Goal: Task Accomplishment & Management: Use online tool/utility

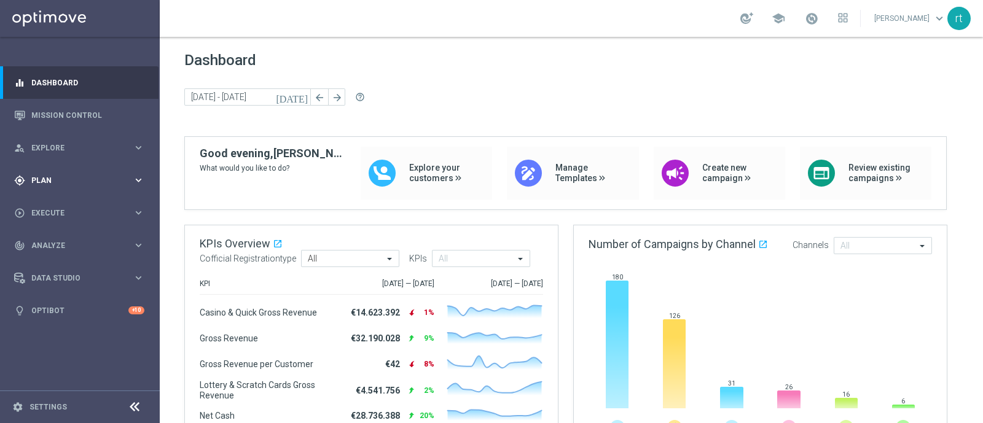
click at [44, 175] on div "gps_fixed Plan" at bounding box center [73, 180] width 119 height 11
click at [52, 204] on link "Target Groups" at bounding box center [80, 206] width 96 height 10
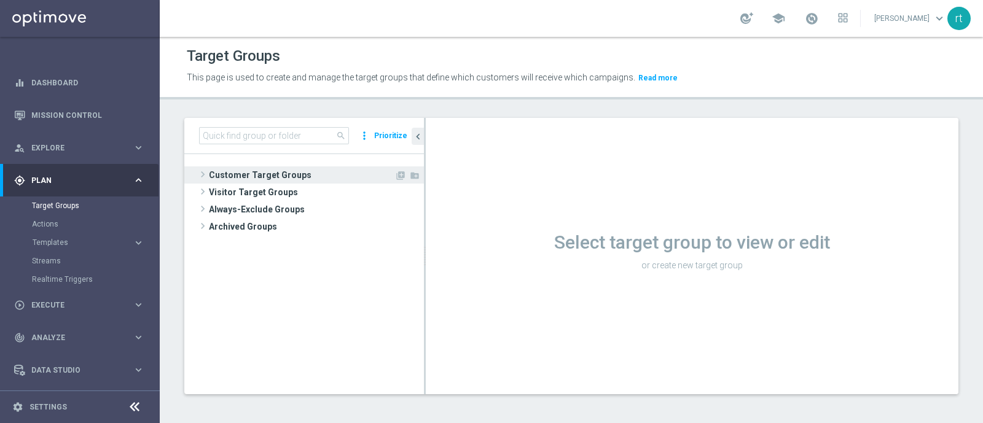
click at [265, 179] on span "Customer Target Groups" at bounding box center [302, 174] width 186 height 17
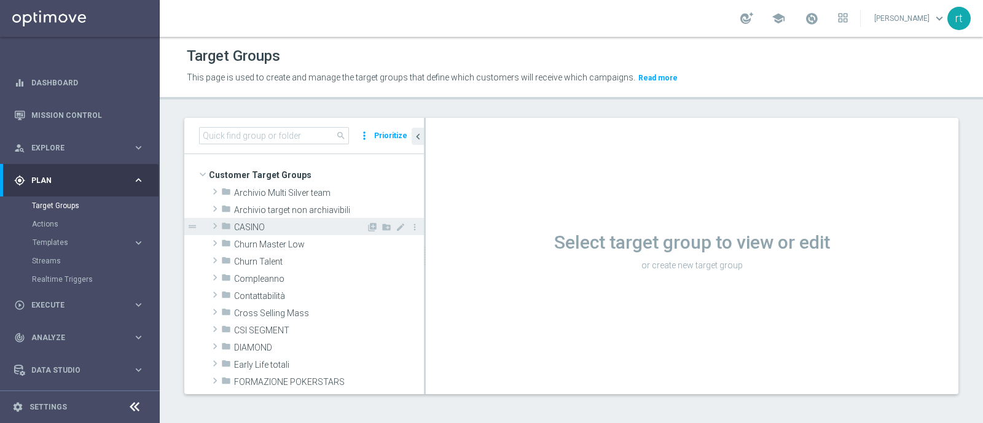
click at [261, 224] on span "CASINO" at bounding box center [300, 227] width 132 height 10
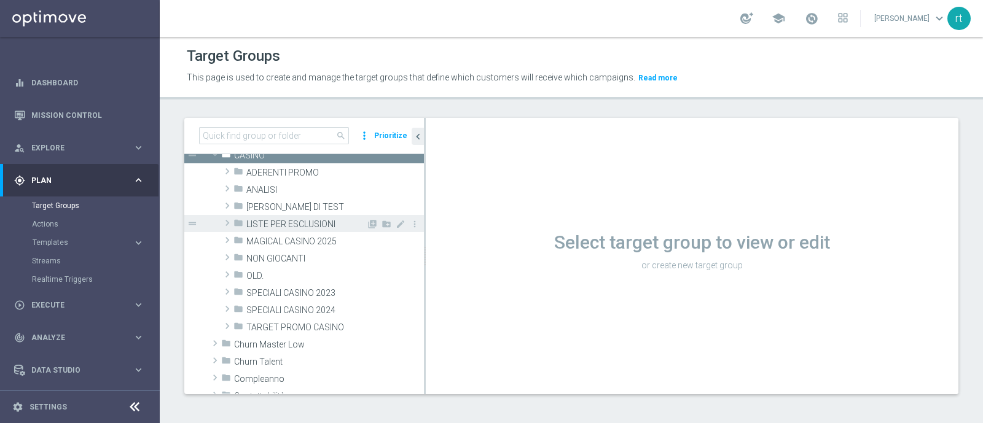
scroll to position [73, 0]
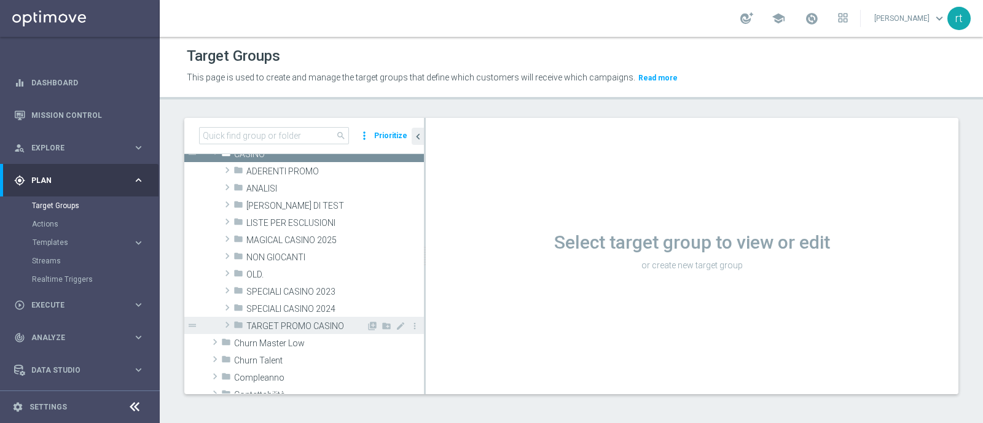
click at [288, 321] on span "TARGET PROMO CASINO" at bounding box center [306, 326] width 120 height 10
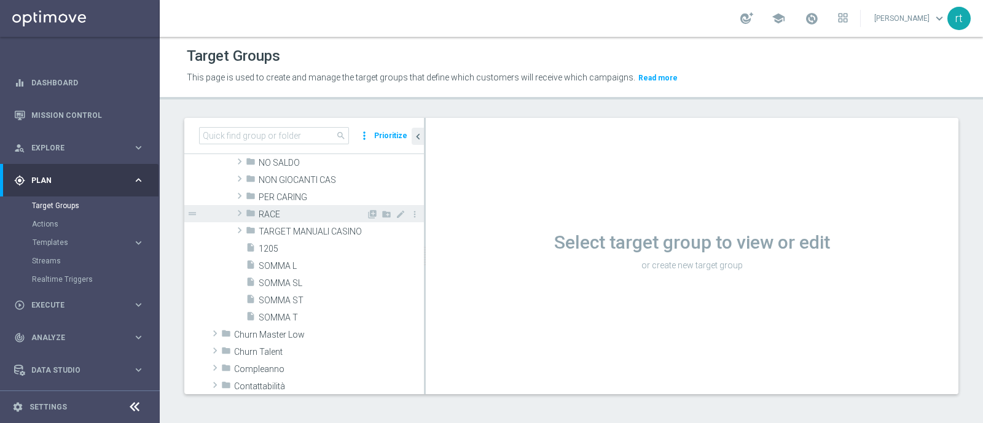
scroll to position [197, 0]
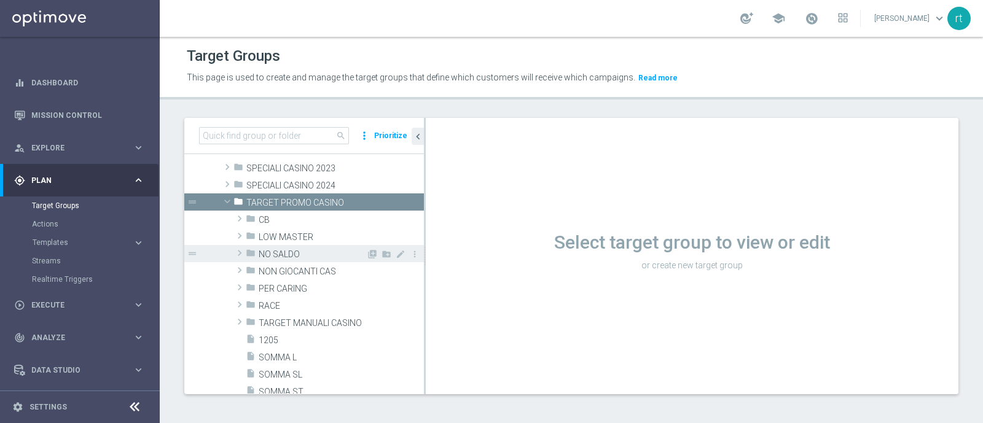
click at [285, 253] on span "NO SALDO" at bounding box center [313, 254] width 108 height 10
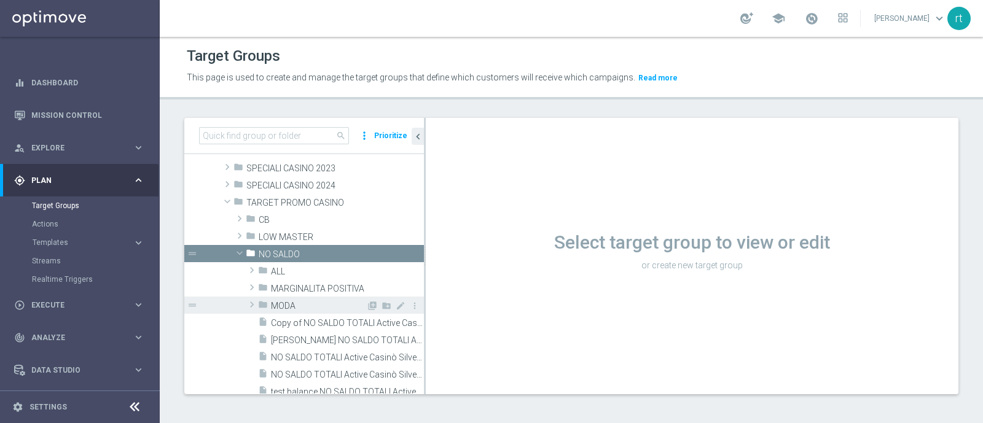
click at [289, 301] on span "MODA" at bounding box center [318, 306] width 95 height 10
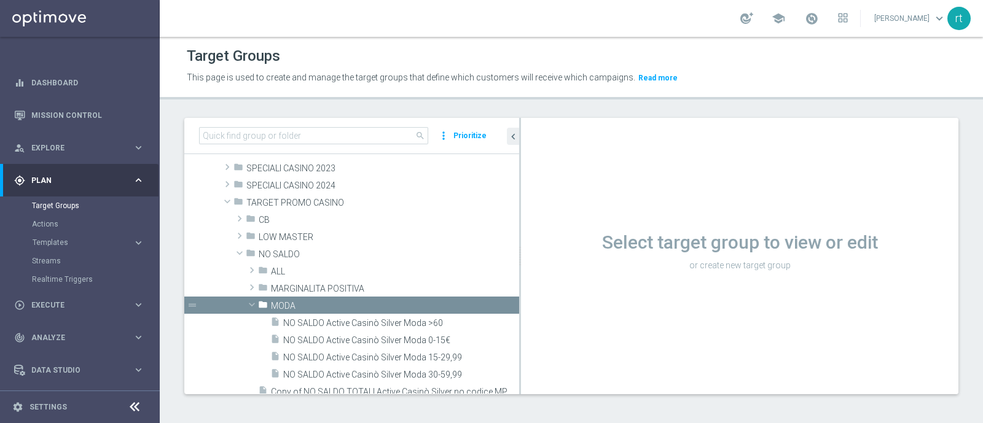
drag, startPoint x: 425, startPoint y: 317, endPoint x: 596, endPoint y: 320, distance: 171.4
click at [596, 320] on as-split "search more_vert Prioritize Customer Target Groups library_add create_new_folder" at bounding box center [571, 256] width 774 height 276
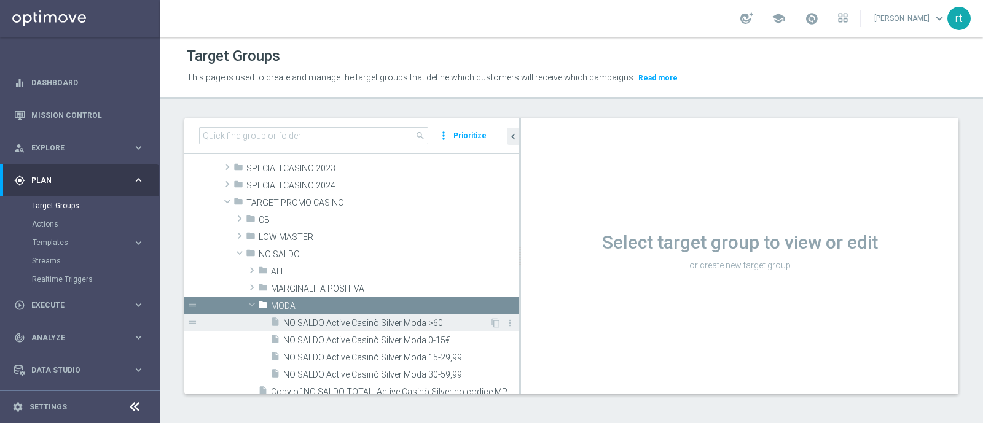
click at [423, 326] on span "NO SALDO Active Casinò Silver Moda >60" at bounding box center [386, 323] width 206 height 10
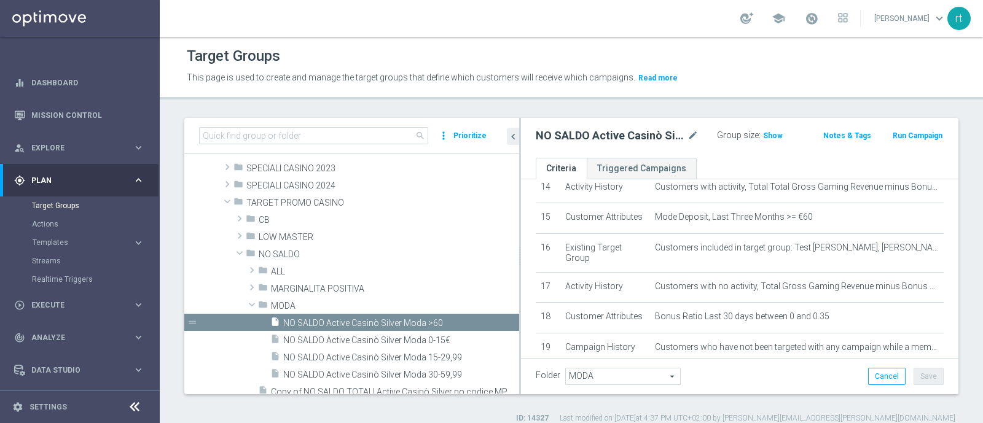
scroll to position [630, 0]
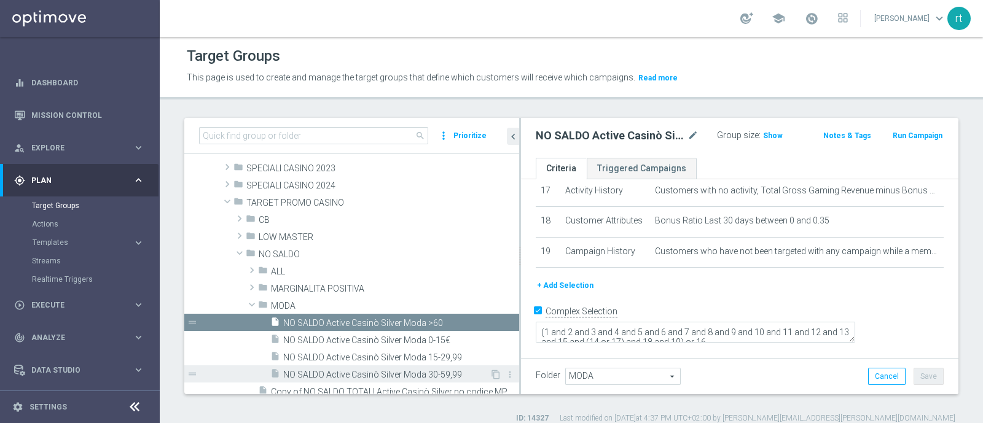
click at [369, 338] on span "NO SALDO Active Casinò Silver Moda 30-59,99" at bounding box center [386, 375] width 206 height 10
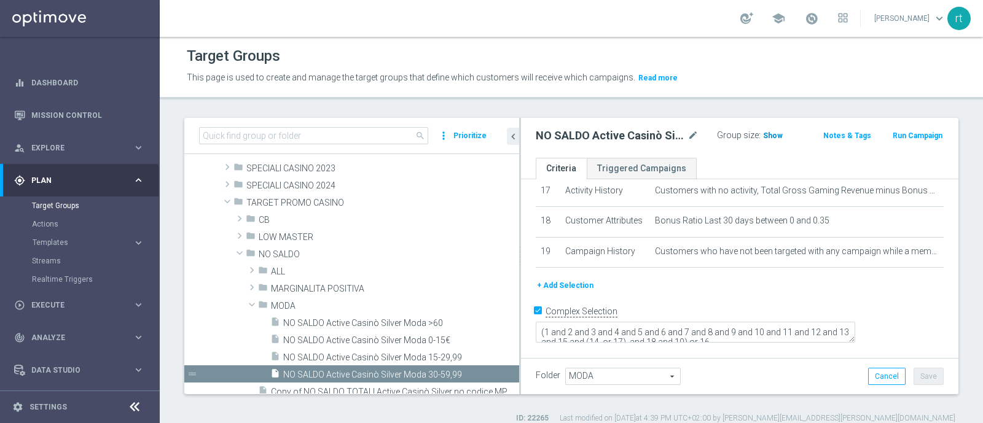
click at [773, 133] on span "Show" at bounding box center [773, 135] width 20 height 9
click at [347, 338] on div "insert_drive_file NO SALDO Active Casinò Silver Moda 15-29,99" at bounding box center [379, 356] width 219 height 17
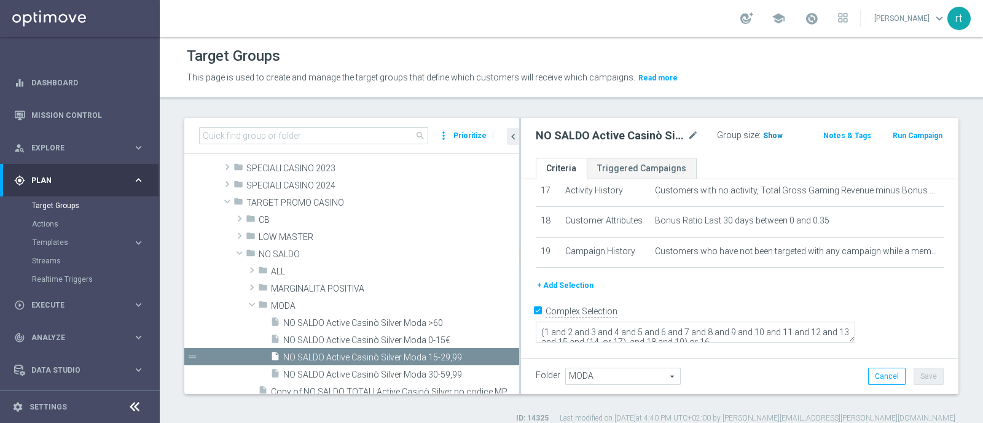
click at [763, 139] on span "Show" at bounding box center [773, 135] width 20 height 9
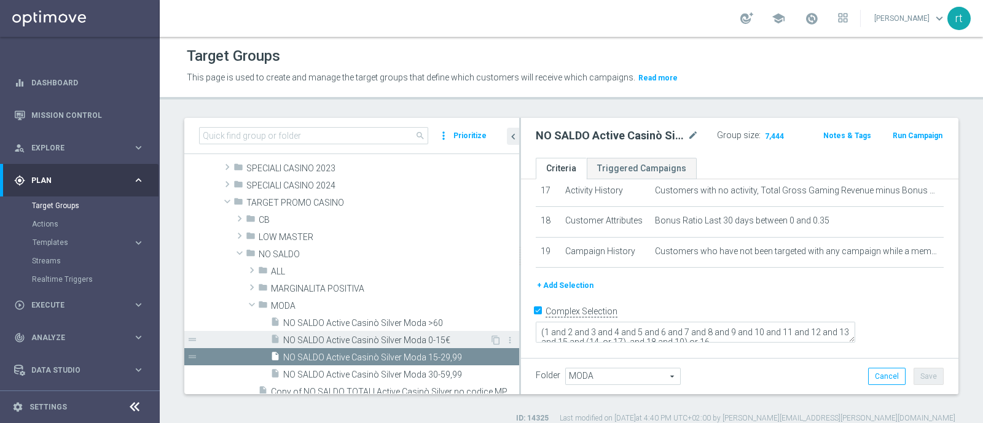
click at [354, 338] on span "NO SALDO Active Casinò Silver Moda 0-15€" at bounding box center [386, 340] width 206 height 10
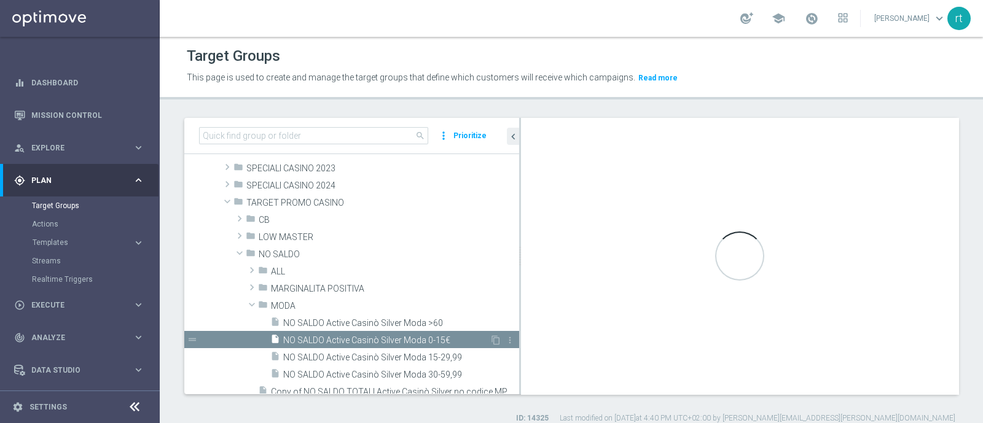
type textarea "(1 and 2 and 3 and 4 and 5 and 6 and 7 and 8 and 9 and 10 and 11 and 12 and 13 …"
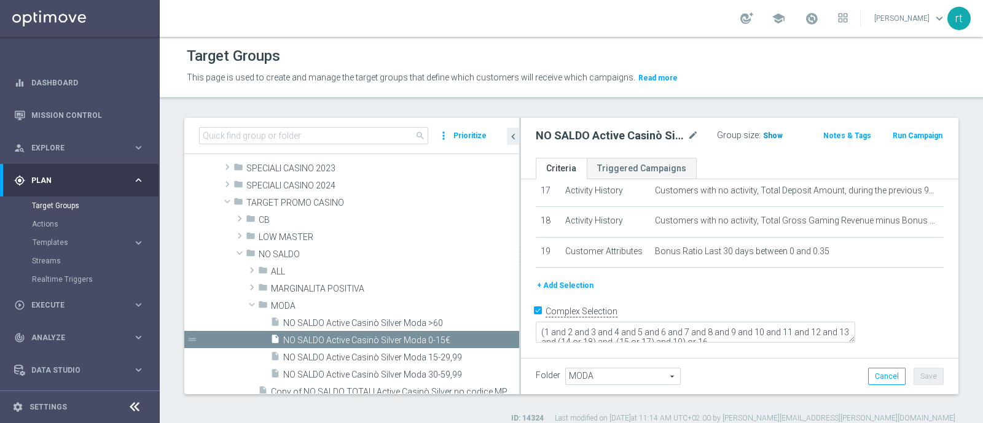
click at [764, 136] on span "Show" at bounding box center [773, 135] width 20 height 9
click at [566, 292] on button "+ Add Selection" at bounding box center [565, 286] width 59 height 14
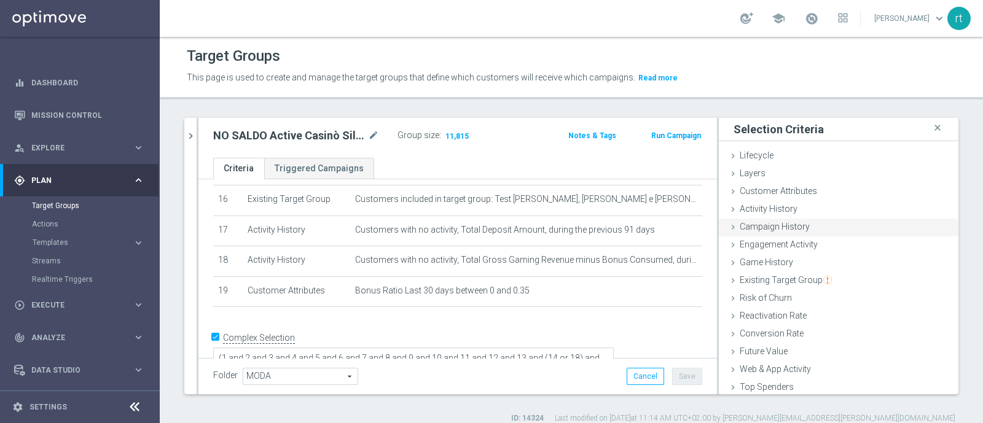
click at [786, 219] on div "Campaign History done" at bounding box center [839, 228] width 240 height 18
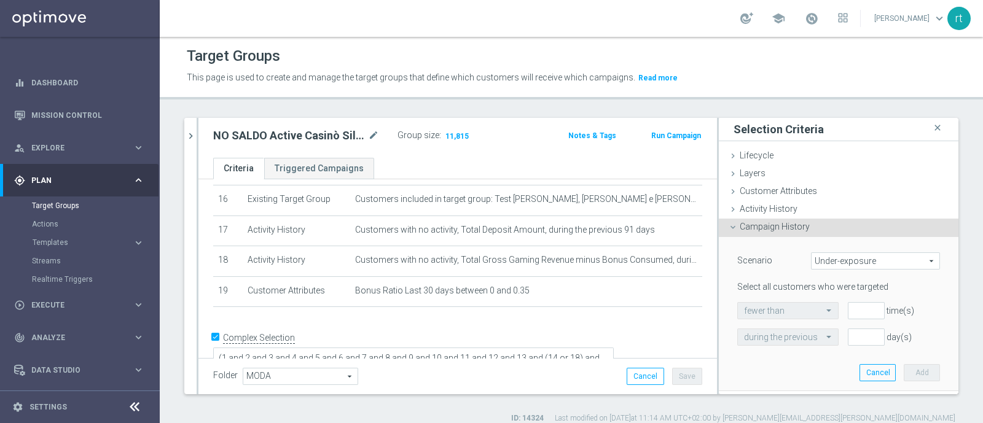
click at [786, 262] on span "Under-exposure" at bounding box center [876, 261] width 128 height 16
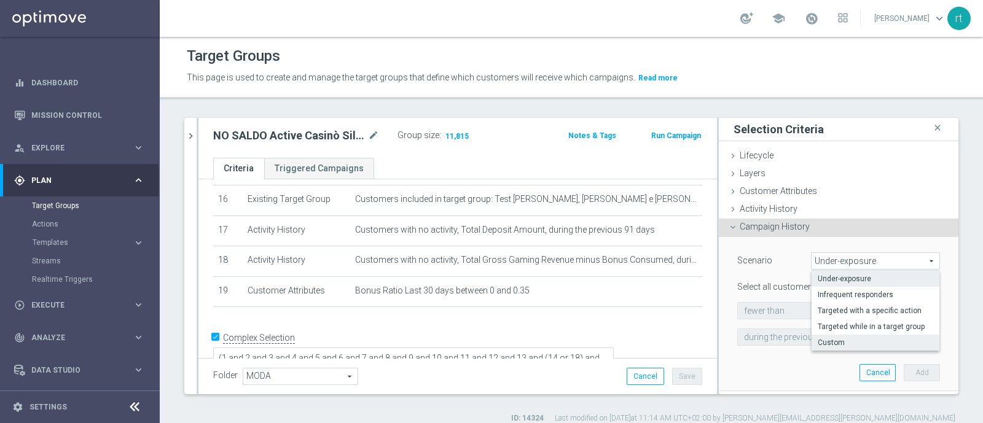
click at [786, 338] on span "Custom" at bounding box center [876, 343] width 116 height 10
type input "Custom"
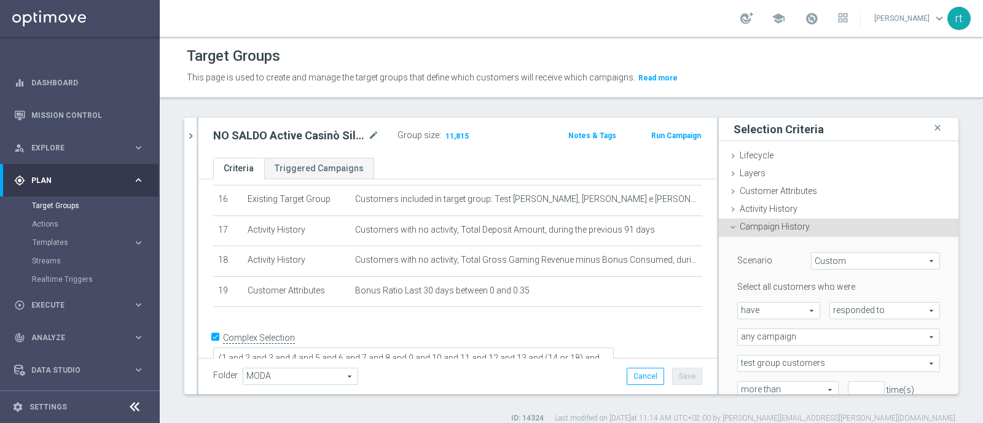
click at [777, 308] on span "have" at bounding box center [779, 311] width 82 height 16
click at [774, 338] on span "have not" at bounding box center [778, 345] width 69 height 10
type input "have not"
click at [786, 305] on span "responded to" at bounding box center [884, 311] width 109 height 16
click at [786, 338] on label "been targeted with" at bounding box center [884, 345] width 109 height 16
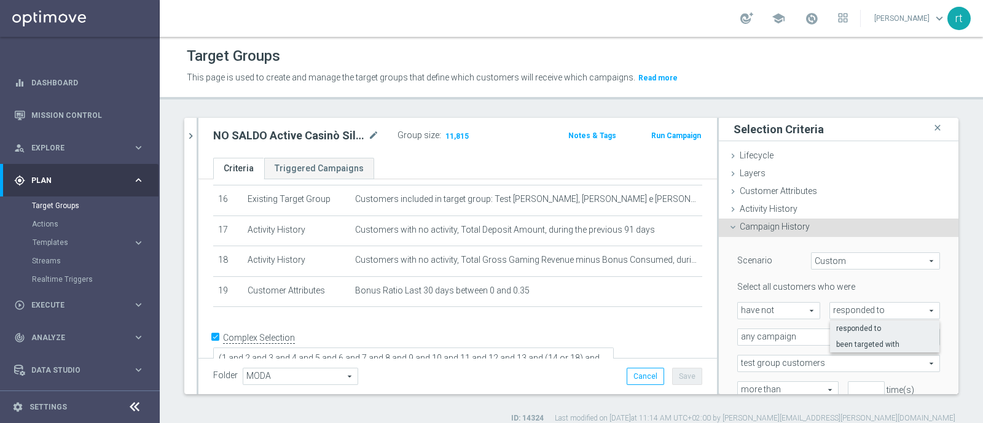
type input "been targeted with"
click at [786, 338] on span "any campaign" at bounding box center [839, 337] width 202 height 16
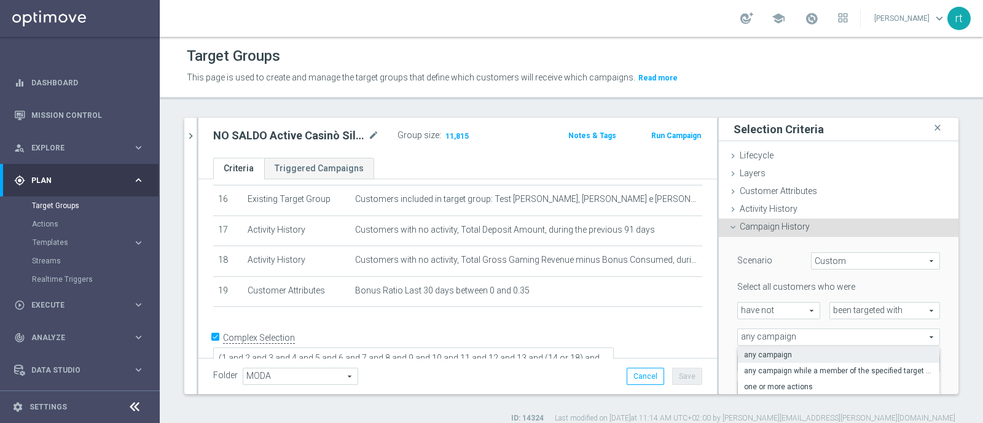
scroll to position [108, 0]
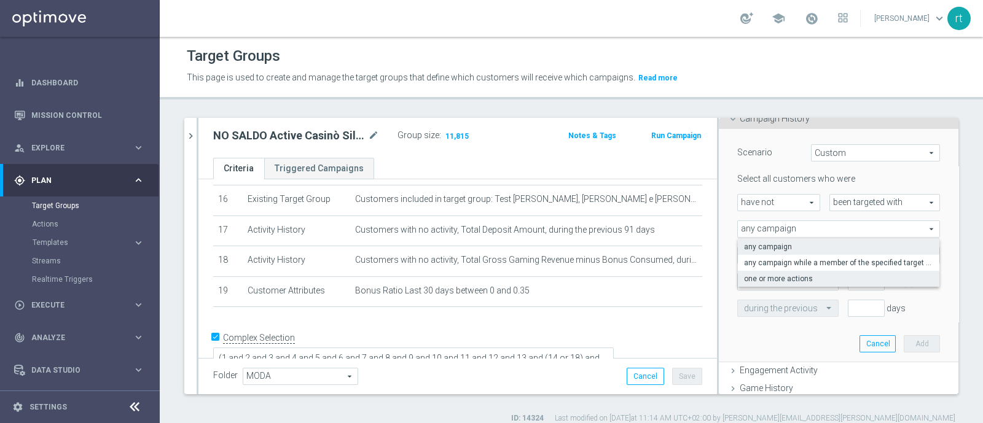
click at [775, 280] on span "one or more actions" at bounding box center [838, 279] width 189 height 10
type input "one or more actions"
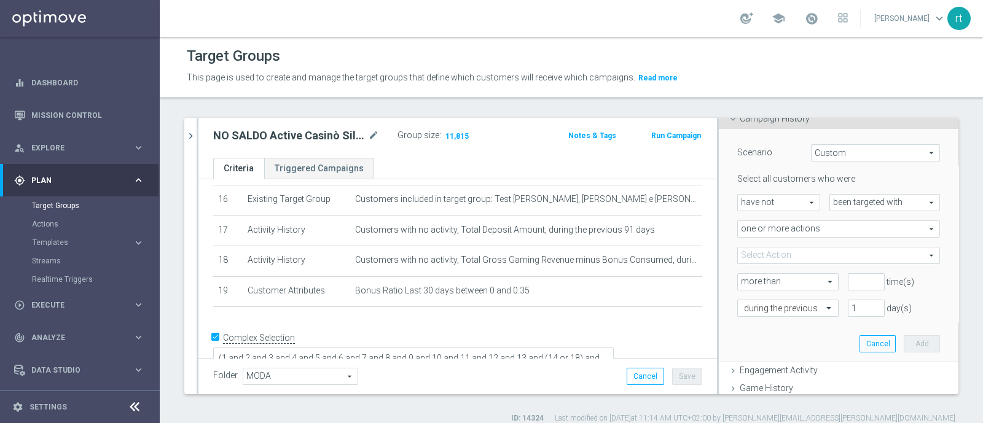
click at [774, 256] on span at bounding box center [839, 256] width 202 height 16
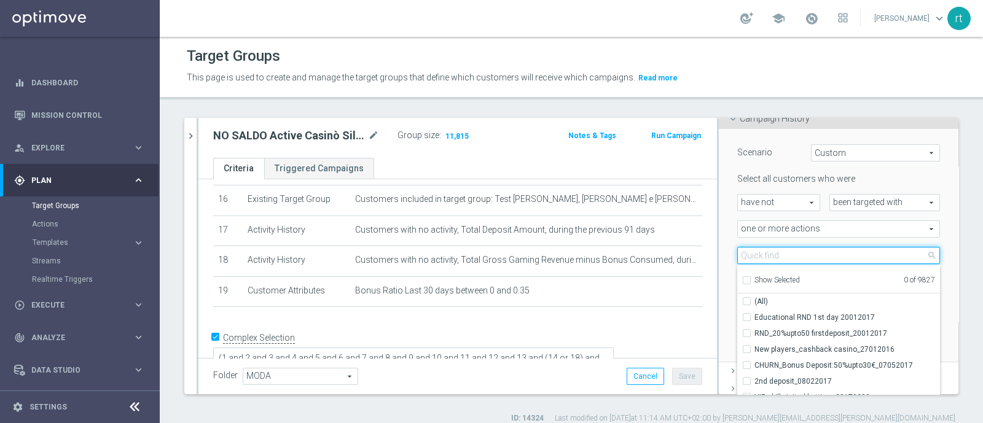
click at [774, 256] on input "search" at bounding box center [838, 255] width 203 height 17
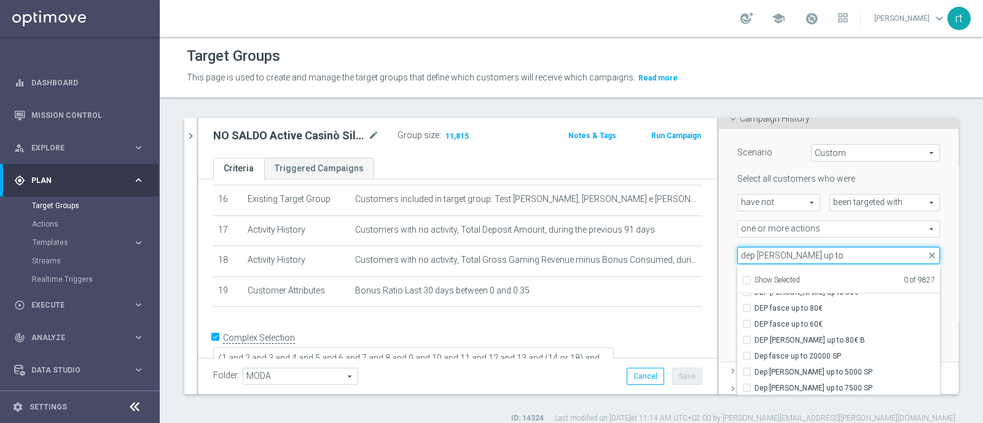
scroll to position [204, 0]
type input "dep [PERSON_NAME] up to"
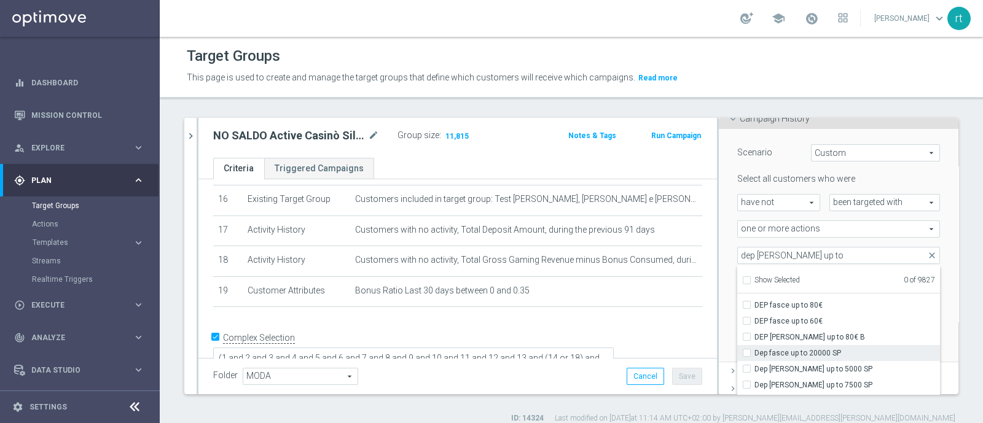
click at [768, 338] on span "Dep fasce up to 20000 SP" at bounding box center [847, 353] width 186 height 10
click at [754, 338] on input "Dep fasce up to 20000 SP" at bounding box center [750, 353] width 8 height 8
checkbox input "true"
type input "Dep fasce up to 20000 SP"
click at [719, 309] on div "Scenario Custom Custom arrow_drop_down search Select all customers who were hav…" at bounding box center [839, 246] width 240 height 234
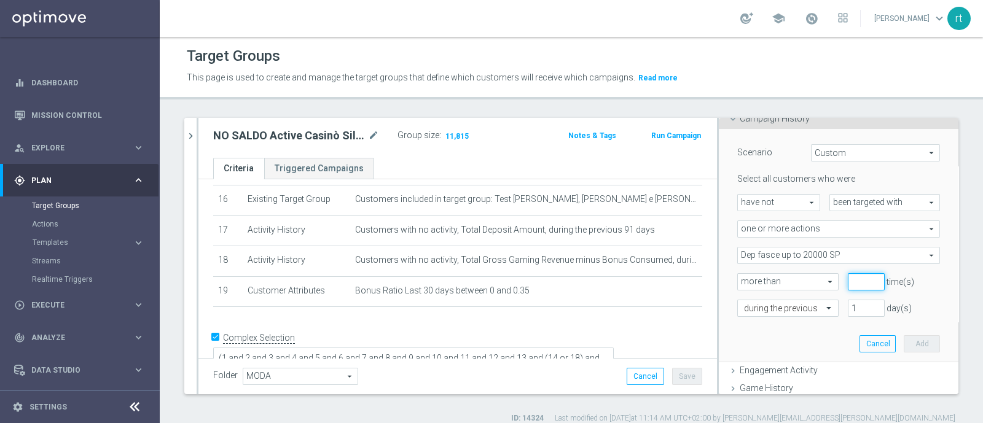
click at [786, 284] on input "number" at bounding box center [866, 281] width 37 height 17
type input "0"
click at [786, 307] on div at bounding box center [788, 308] width 100 height 11
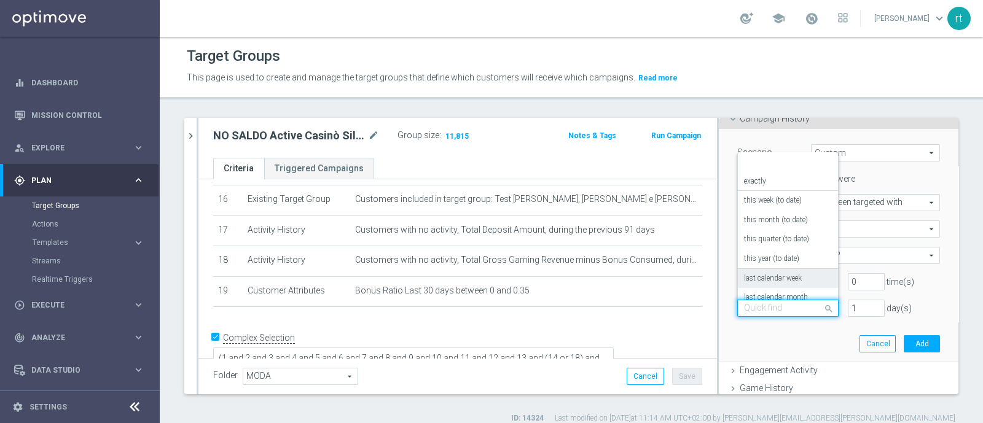
scroll to position [108, 0]
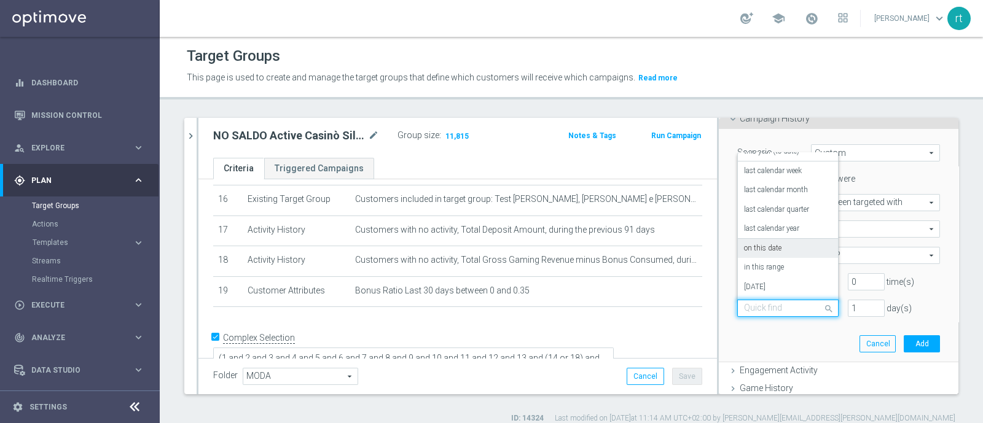
click at [753, 254] on div "on this date" at bounding box center [788, 249] width 88 height 20
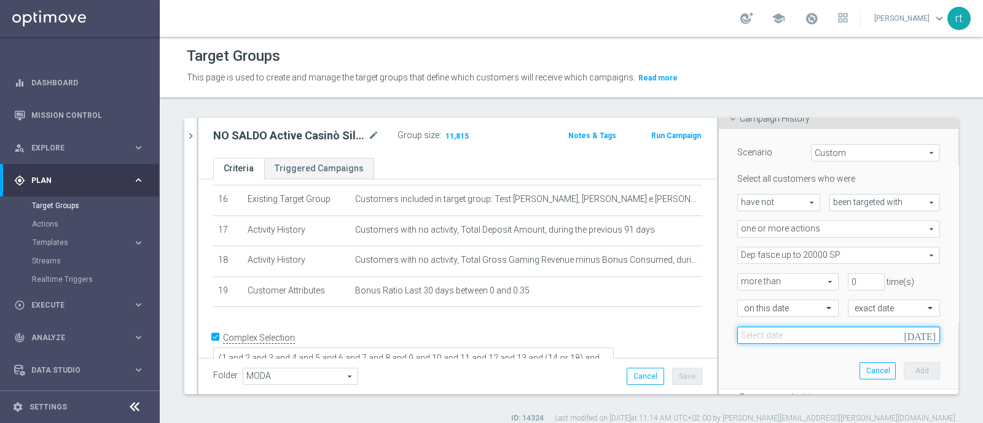
click at [786, 330] on input at bounding box center [838, 335] width 203 height 17
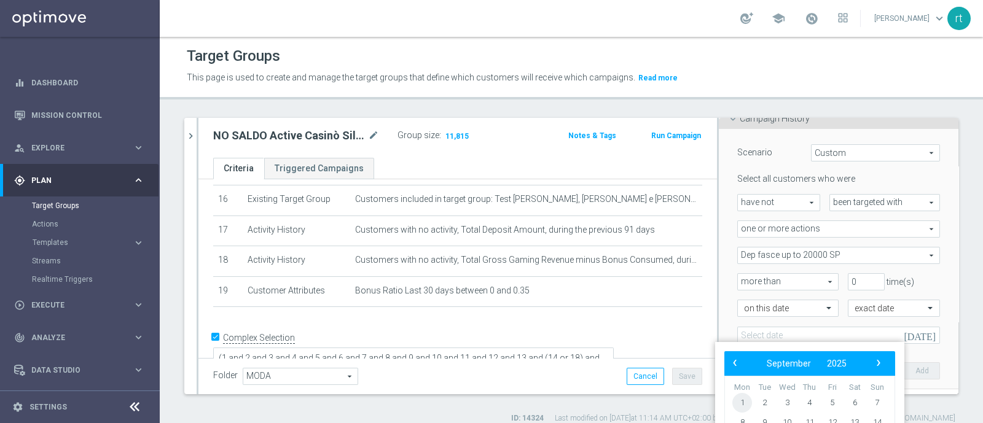
click at [743, 338] on span "1" at bounding box center [742, 403] width 20 height 20
type input "[DATE]"
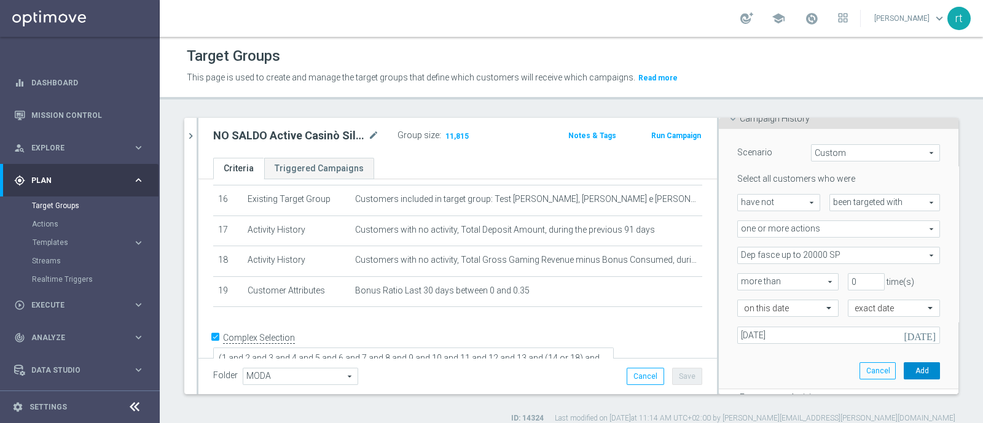
click at [786, 338] on button "Add" at bounding box center [922, 370] width 36 height 17
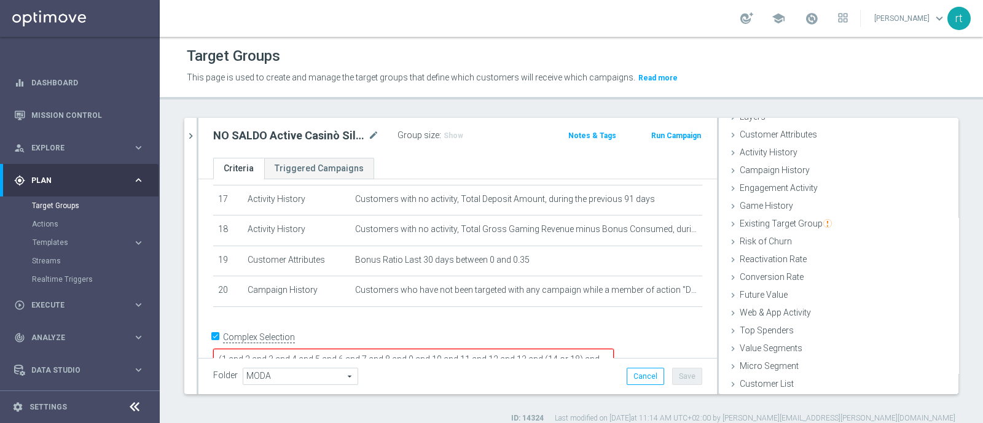
scroll to position [10, 0]
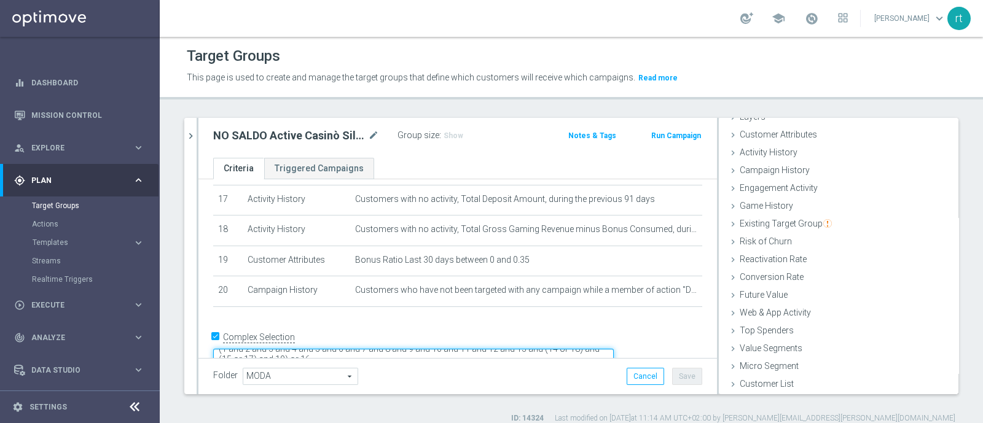
click at [402, 338] on textarea "(1 and 2 and 3 and 4 and 5 and 6 and 7 and 8 and 9 and 10 and 11 and 12 and 13 …" at bounding box center [413, 360] width 401 height 22
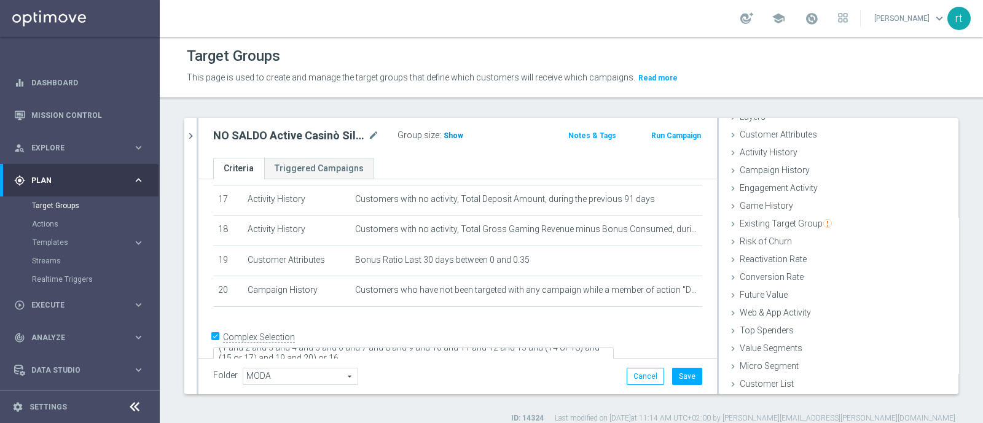
click at [453, 136] on span "Show" at bounding box center [454, 135] width 20 height 9
click at [453, 136] on p "Calculating…" at bounding box center [475, 135] width 44 height 10
click at [672, 338] on button "Save" at bounding box center [687, 376] width 30 height 17
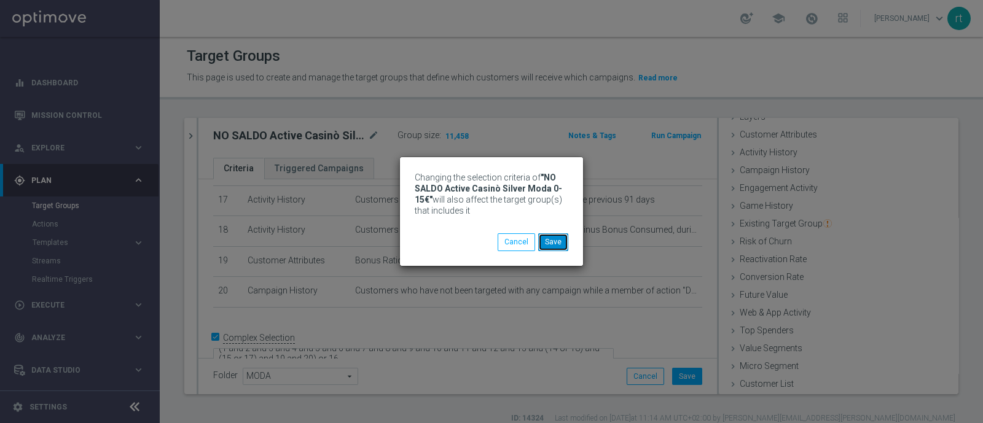
click at [555, 247] on button "Save" at bounding box center [553, 241] width 30 height 17
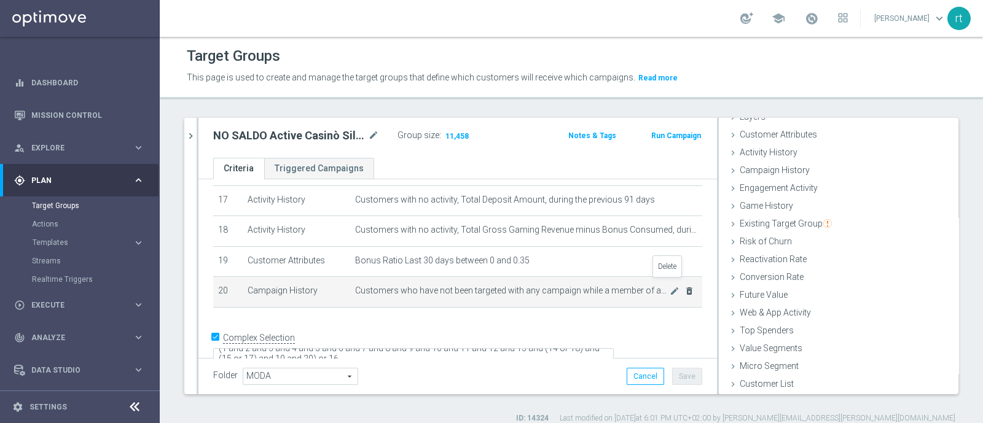
click at [684, 286] on icon "delete_forever" at bounding box center [689, 291] width 10 height 10
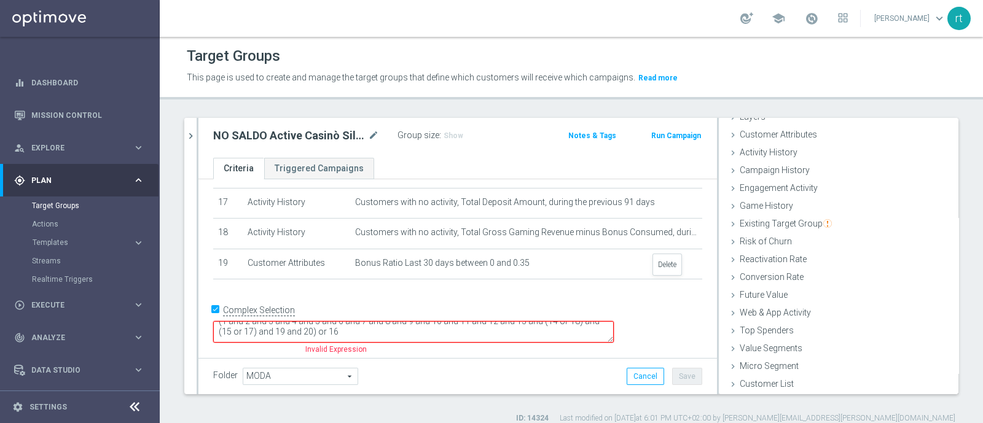
scroll to position [496, 0]
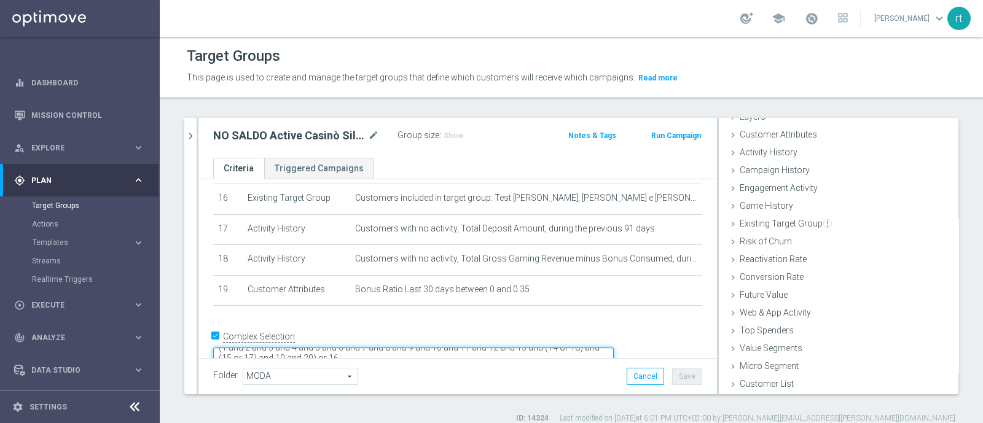
click at [430, 338] on textarea "(1 and 2 and 3 and 4 and 5 and 6 and 7 and 8 and 9 and 10 and 11 and 12 and 13 …" at bounding box center [413, 359] width 401 height 22
type textarea "(1 and 2 and 3 and 4 and 5 and 6 and 7 and 8 and 9 and 10 and 11 and 12 and 13 …"
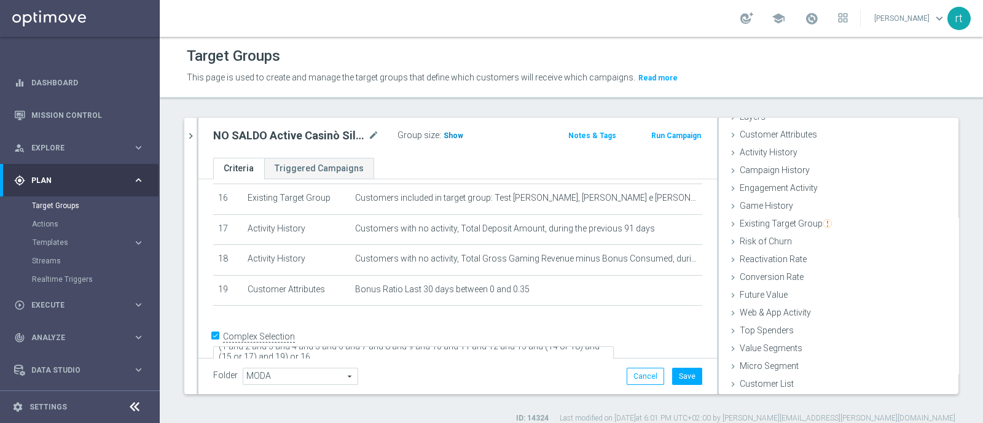
scroll to position [495, 0]
click at [445, 139] on span "Show" at bounding box center [454, 135] width 20 height 9
click at [639, 338] on button "Cancel" at bounding box center [645, 376] width 37 height 17
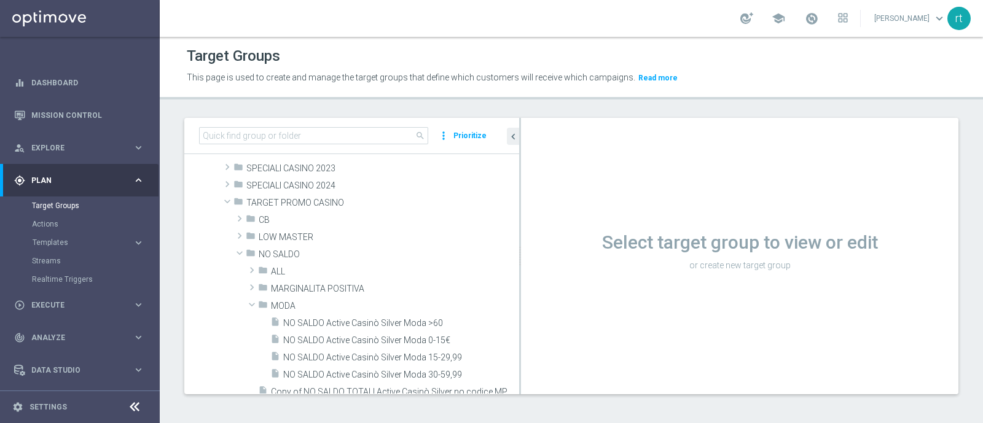
drag, startPoint x: 425, startPoint y: 311, endPoint x: 552, endPoint y: 308, distance: 127.2
click at [552, 308] on as-split "search more_vert Prioritize Customer Target Groups library_add create_new_folder" at bounding box center [571, 256] width 774 height 276
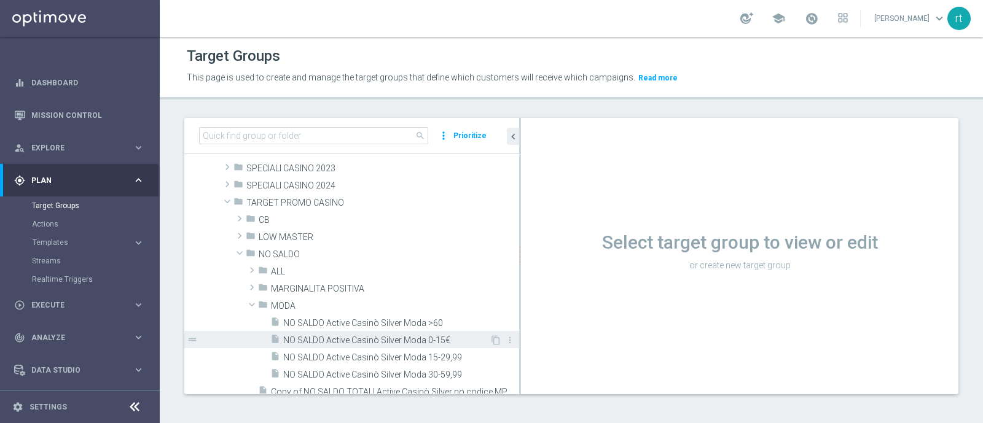
click at [388, 337] on span "NO SALDO Active Casinò Silver Moda 0-15€" at bounding box center [386, 340] width 206 height 10
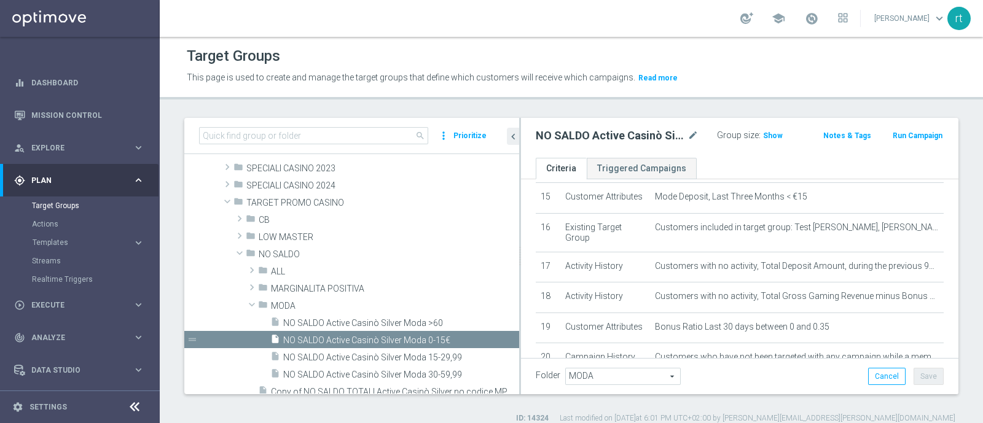
scroll to position [660, 0]
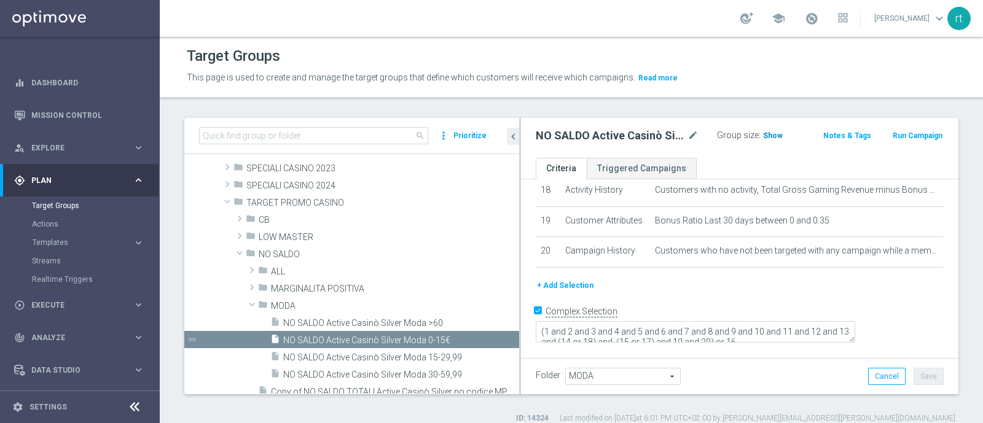
click at [763, 135] on span "Show" at bounding box center [773, 135] width 20 height 9
click at [712, 95] on header "Target Groups This page is used to create and manage the target groups that def…" at bounding box center [571, 68] width 823 height 63
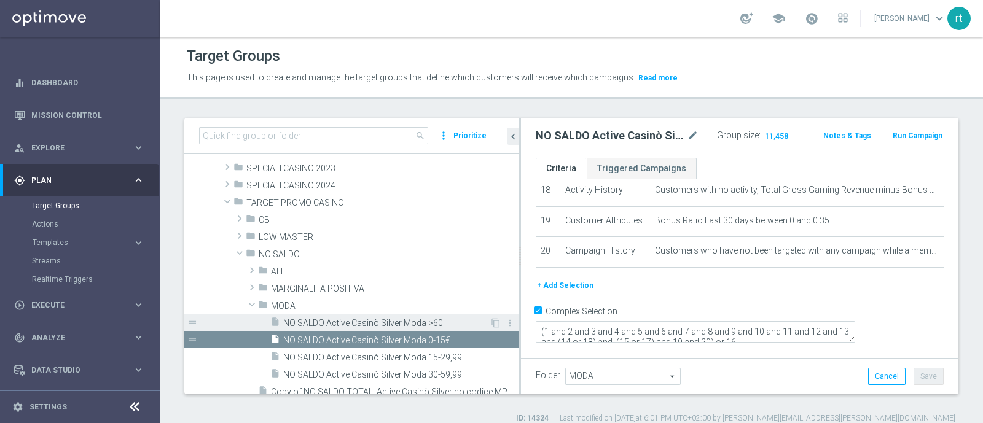
click at [433, 318] on span "NO SALDO Active Casinò Silver Moda >60" at bounding box center [386, 323] width 206 height 10
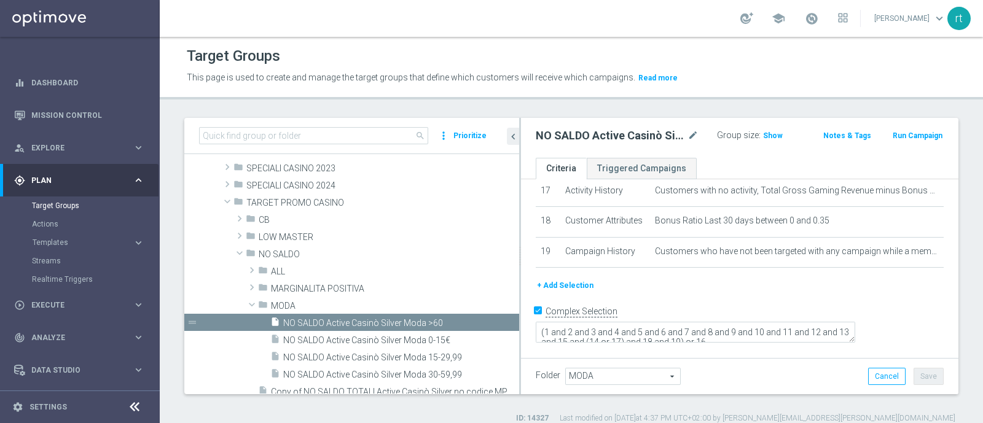
scroll to position [630, 0]
click at [399, 338] on span "NO SALDO Active Casinò Silver Moda 15-29,99" at bounding box center [386, 358] width 206 height 10
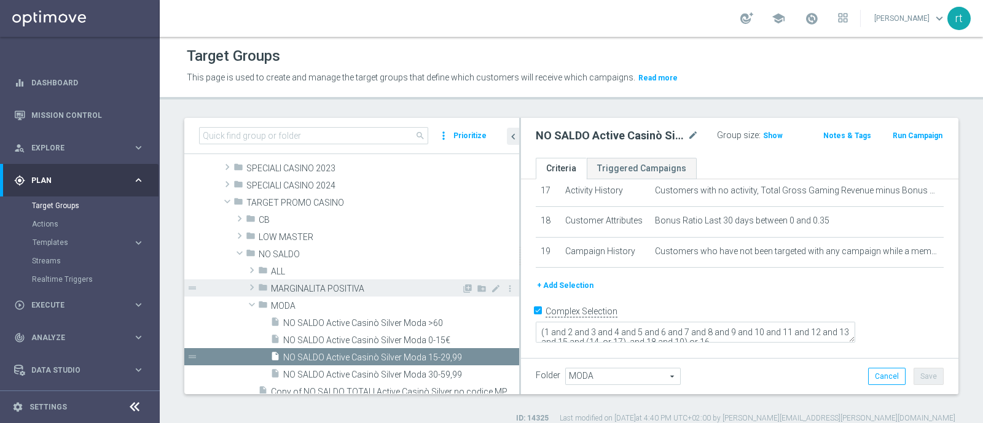
scroll to position [227, 0]
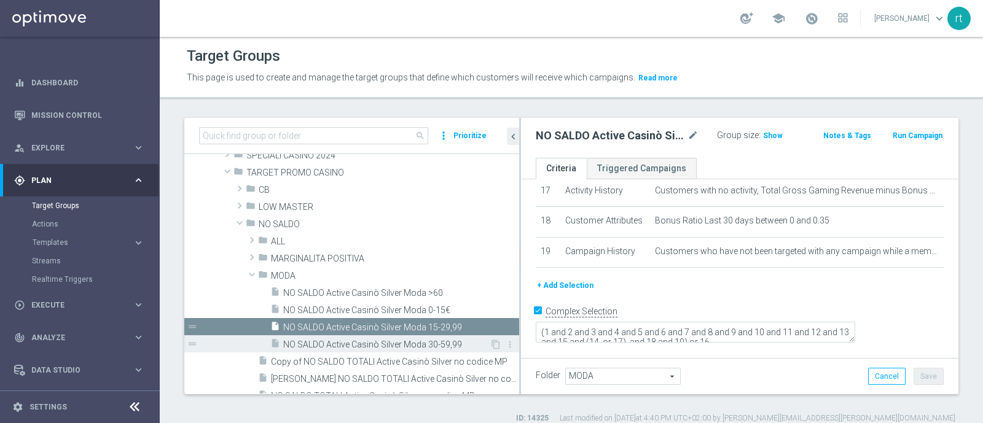
click at [377, 338] on span "NO SALDO Active Casinò Silver Moda 30-59,99" at bounding box center [386, 345] width 206 height 10
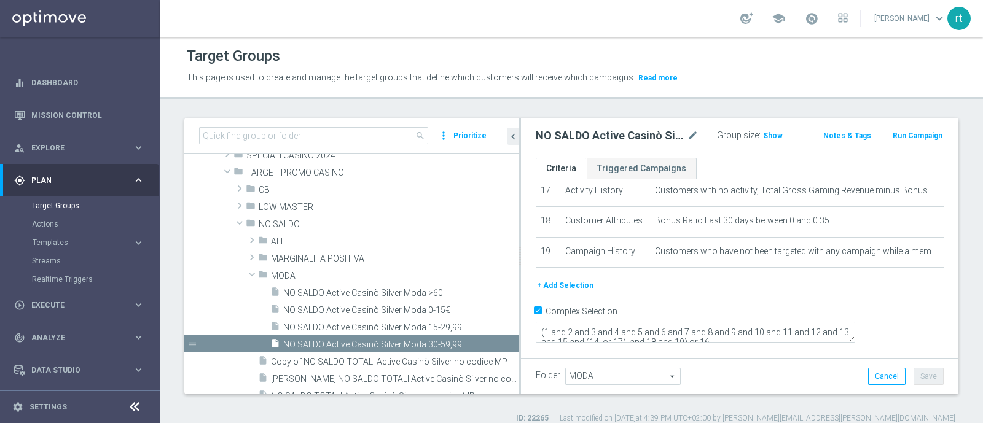
click at [447, 112] on div "Target Groups This page is used to create and manage the target groups that def…" at bounding box center [571, 230] width 823 height 386
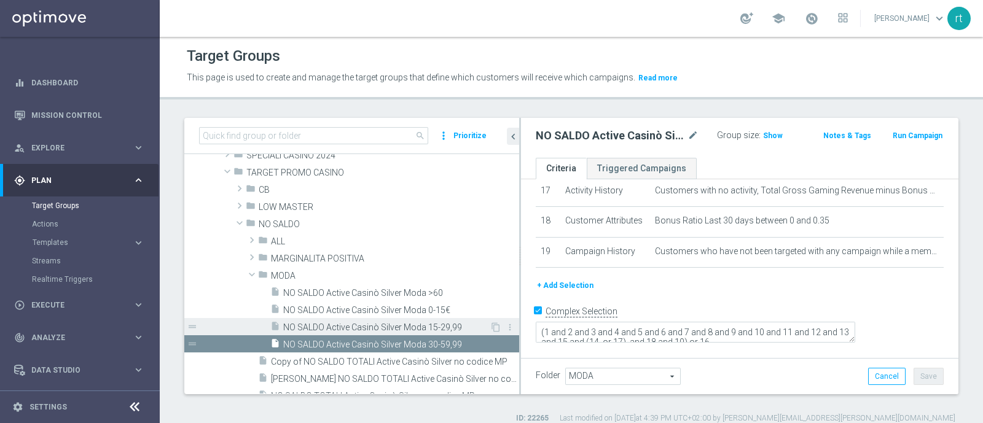
click at [353, 320] on div "insert_drive_file NO SALDO Active Casinò Silver Moda 15-29,99" at bounding box center [379, 326] width 219 height 17
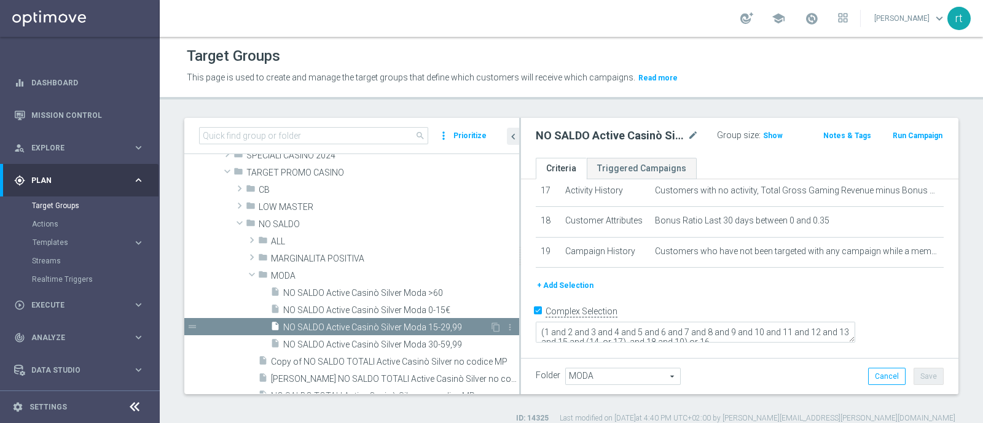
click at [353, 318] on div "insert_drive_file NO SALDO Active Casinò Silver Moda 15-29,99" at bounding box center [379, 326] width 219 height 17
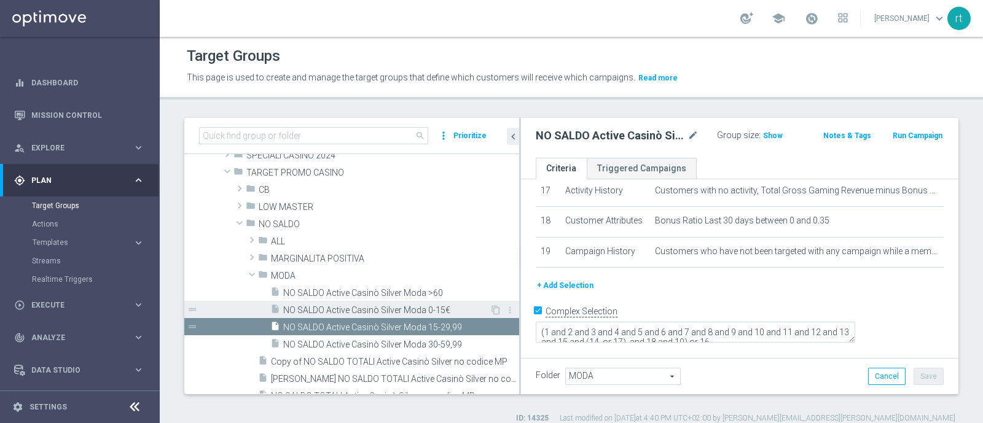
click at [354, 308] on span "NO SALDO Active Casinò Silver Moda 0-15€" at bounding box center [386, 310] width 206 height 10
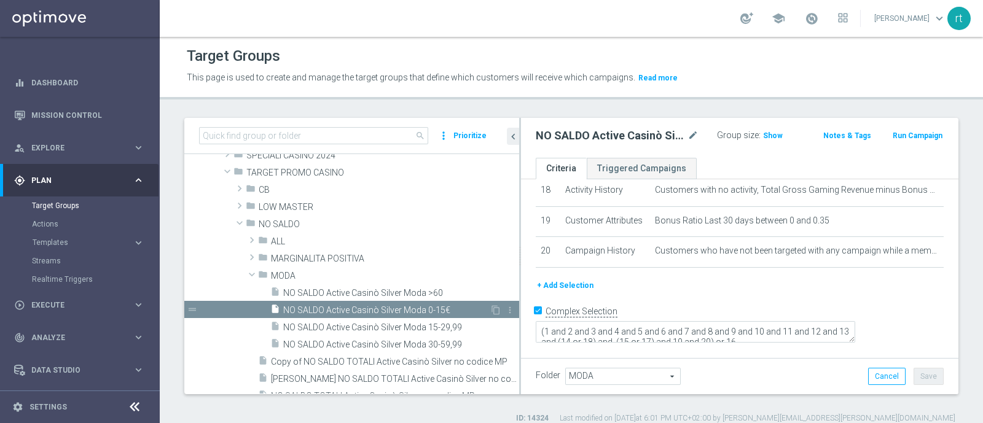
scroll to position [660, 0]
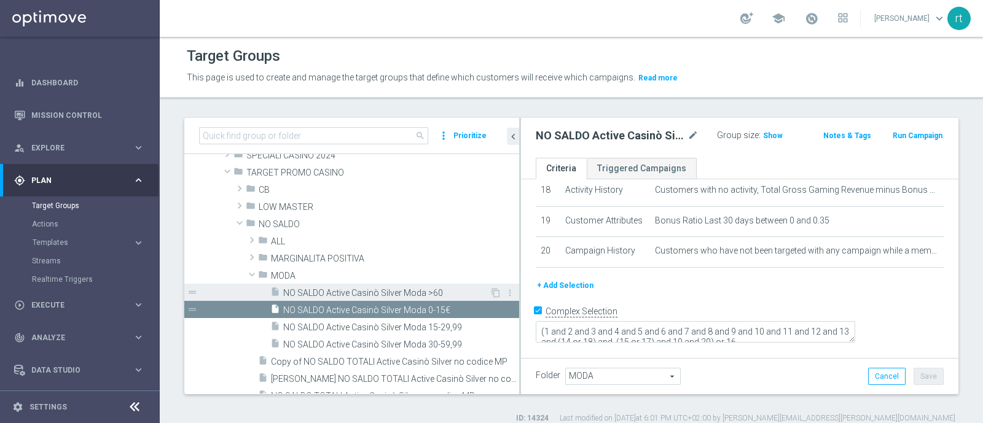
click at [350, 294] on span "NO SALDO Active Casinò Silver Moda >60" at bounding box center [386, 293] width 206 height 10
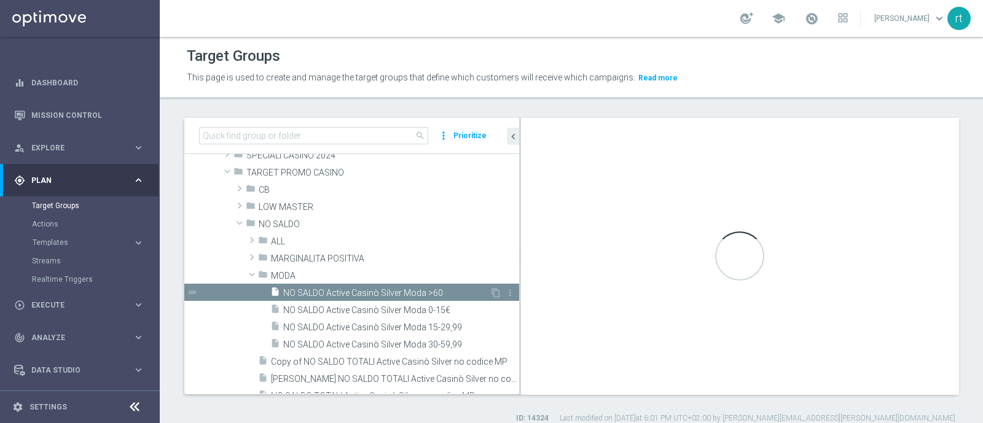
type textarea "(1 and 2 and 3 and 4 and 5 and 6 and 7 and 8 and 9 and 10 and 11 and 12 and 13 …"
